Goal: Find contact information: Find contact information

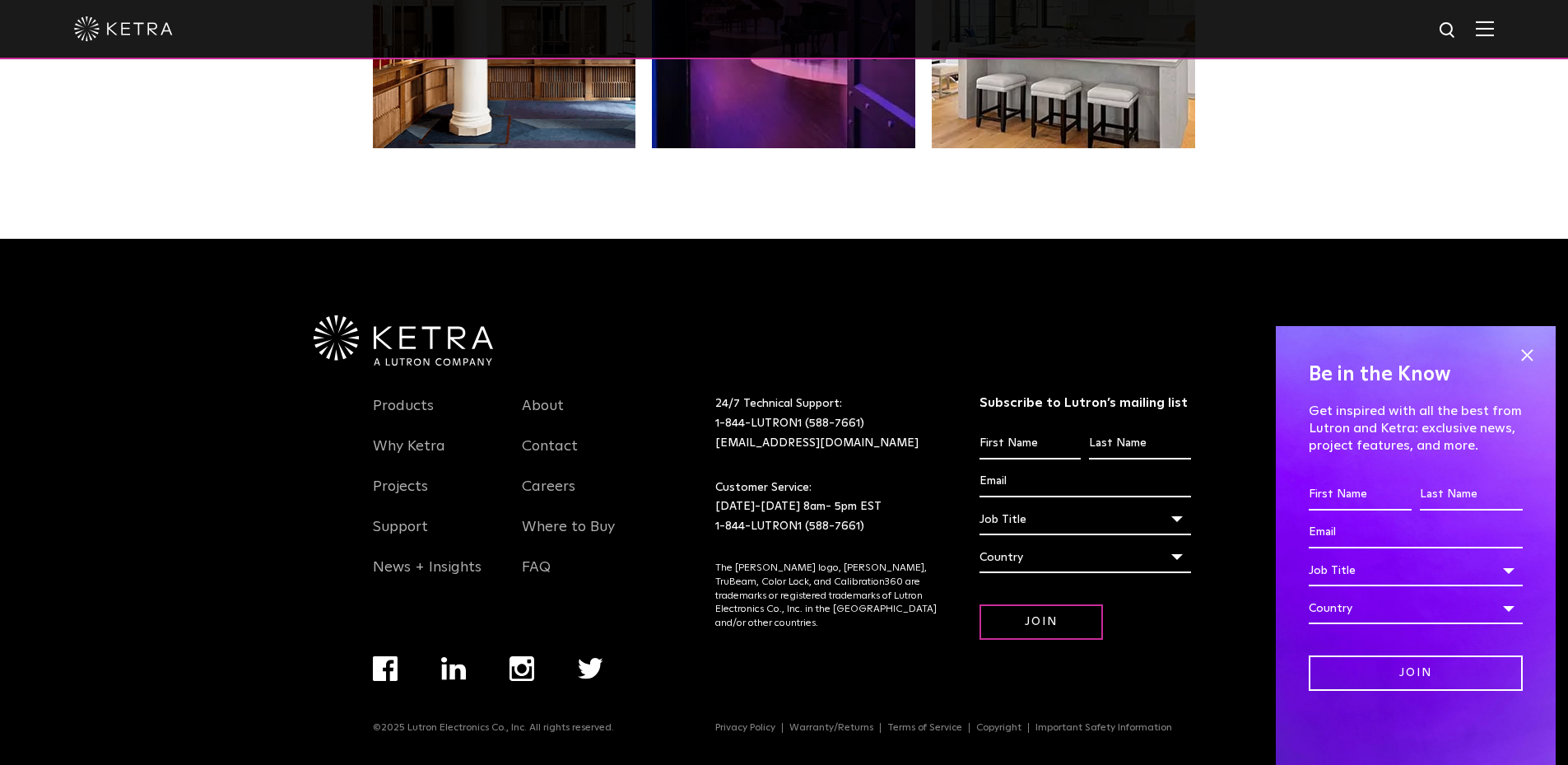
scroll to position [3462, 0]
click at [1529, 351] on span at bounding box center [1527, 354] width 25 height 25
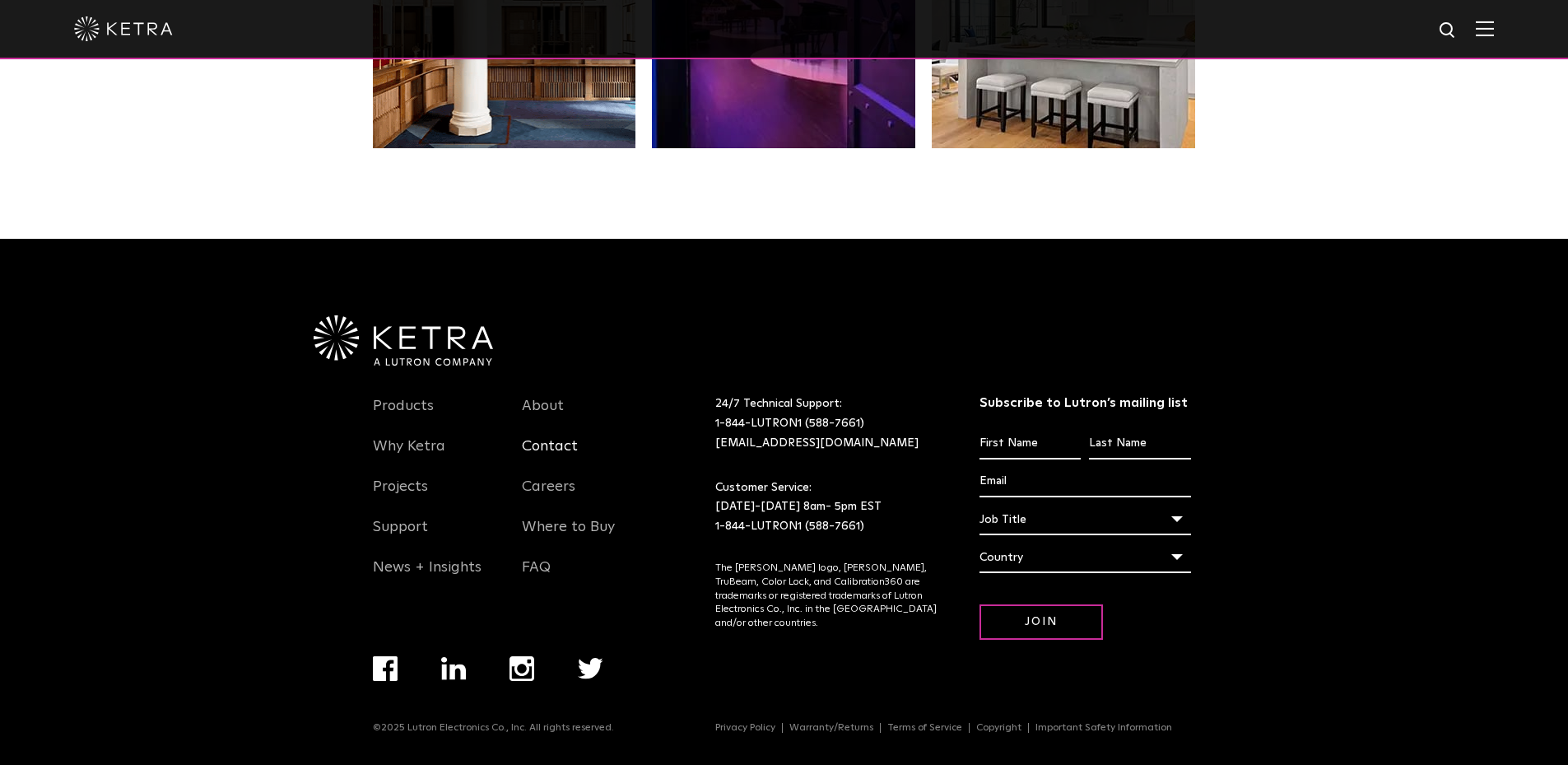
click at [546, 437] on link "Contact" at bounding box center [550, 455] width 56 height 38
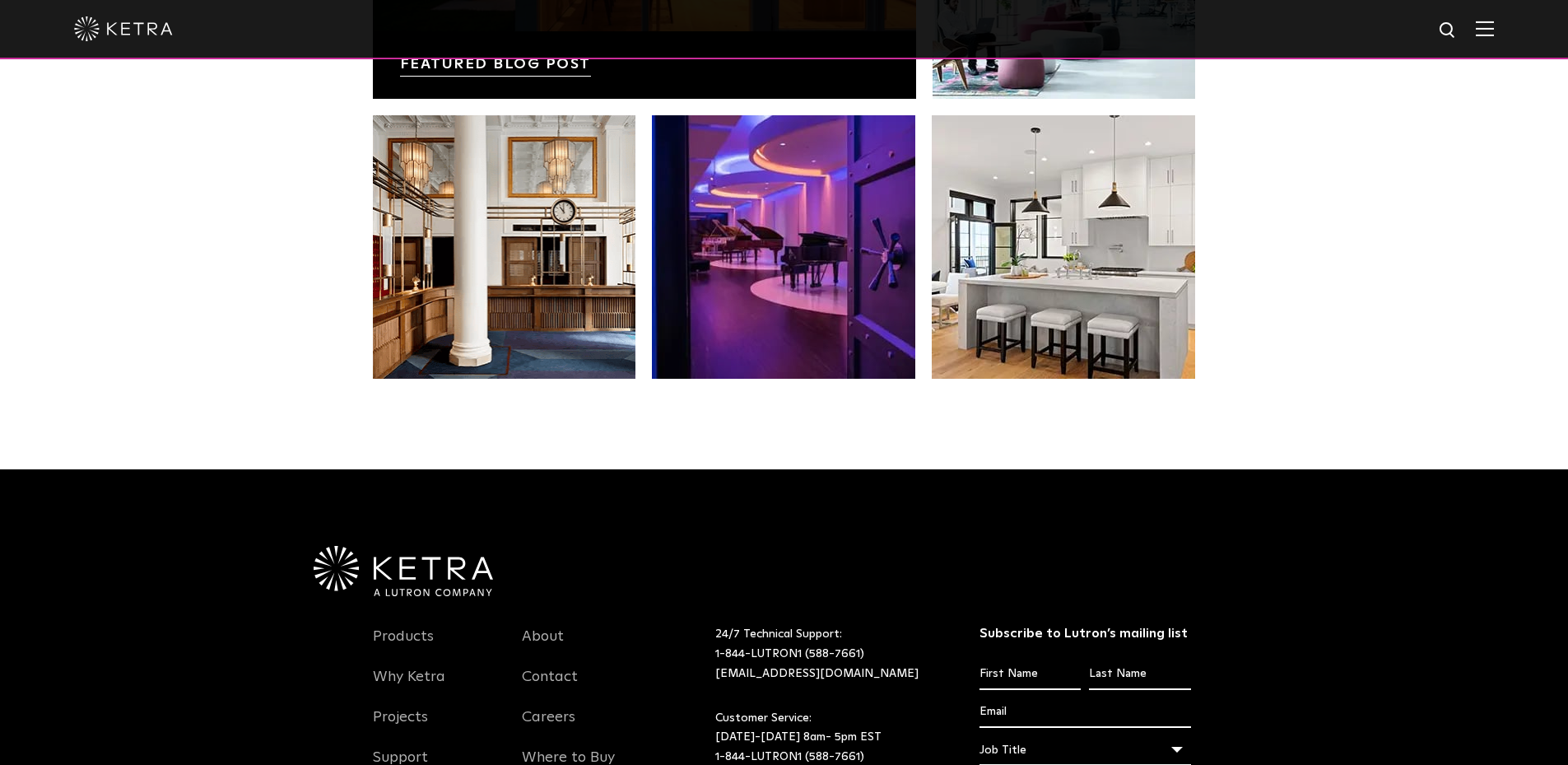
scroll to position [3462, 0]
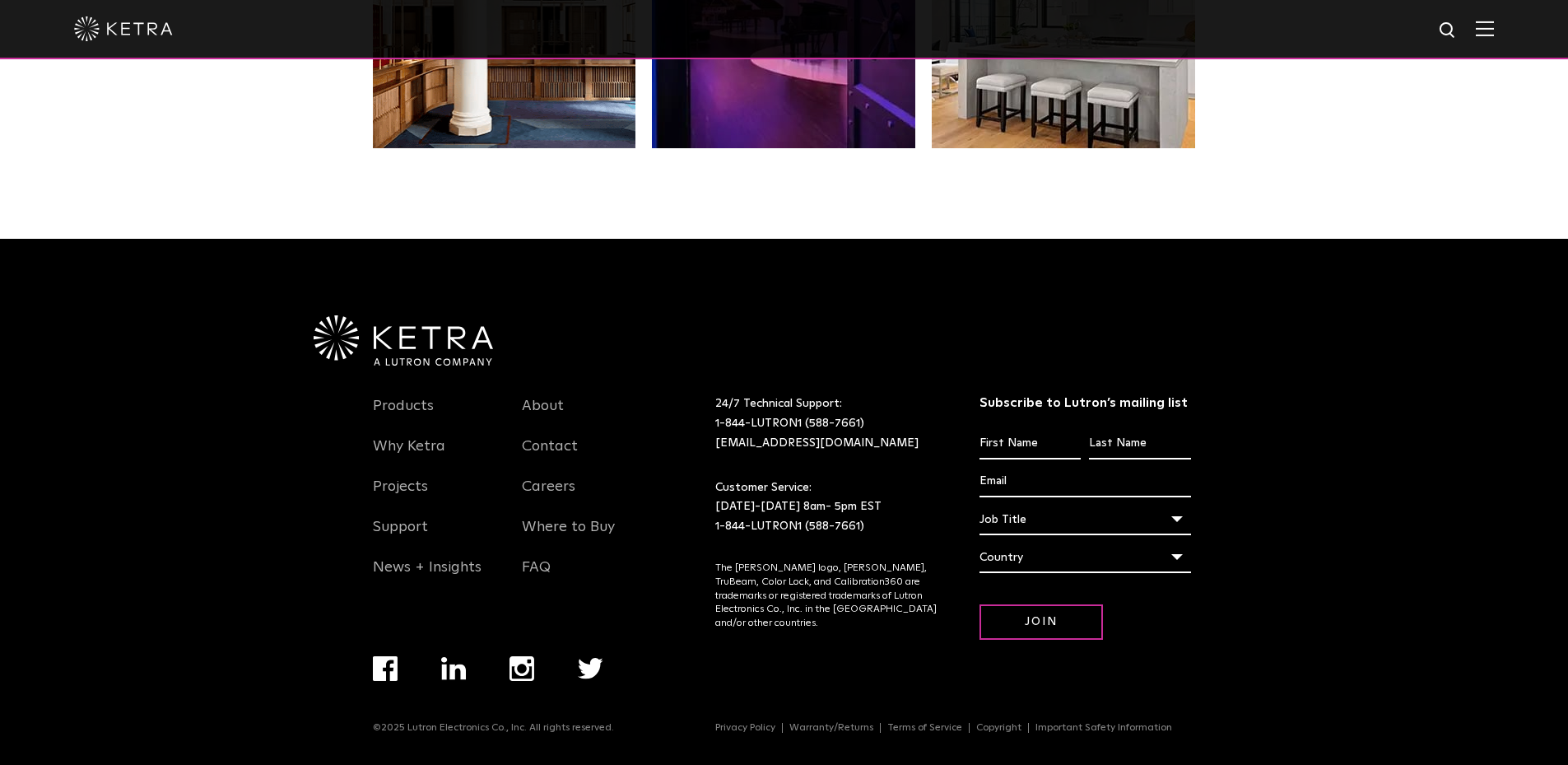
click at [376, 674] on img "Navigation Menu" at bounding box center [385, 668] width 25 height 25
